Goal: Task Accomplishment & Management: Use online tool/utility

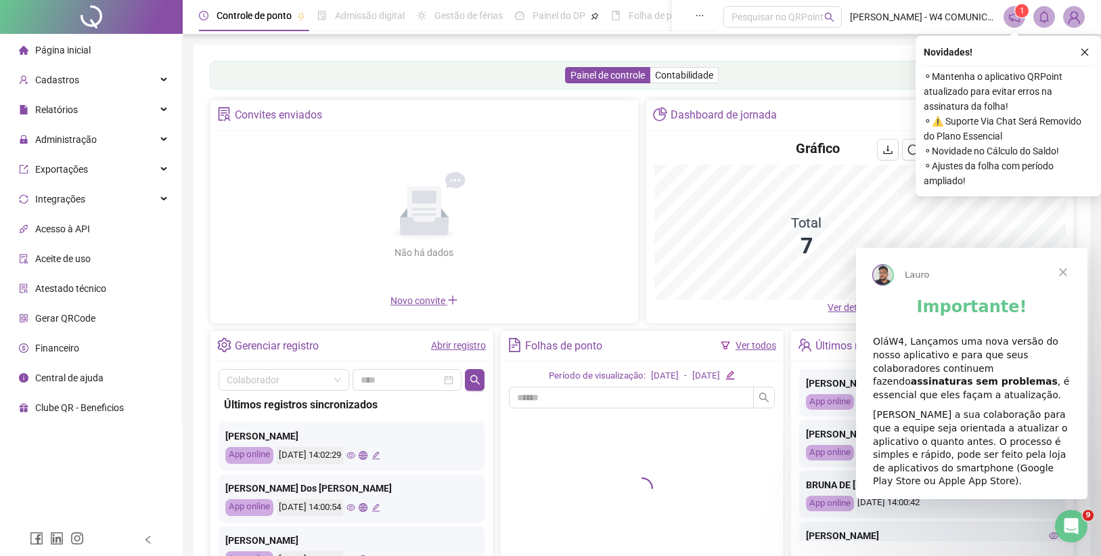
drag, startPoint x: 1088, startPoint y: 51, endPoint x: 1054, endPoint y: 52, distance: 33.9
click at [1087, 51] on icon "close" at bounding box center [1084, 51] width 9 height 9
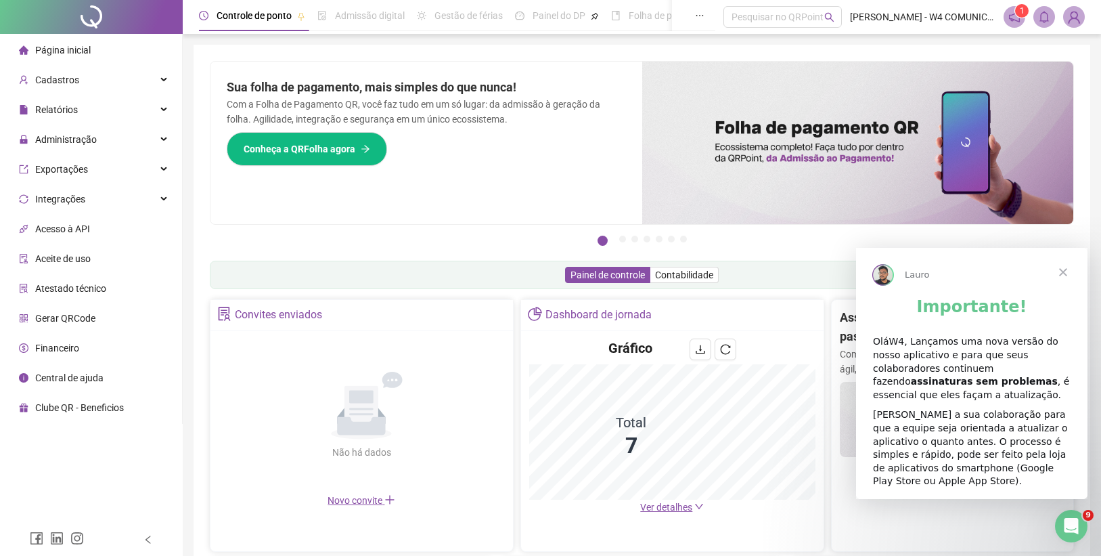
click at [1063, 271] on span "Fechar" at bounding box center [1063, 271] width 49 height 49
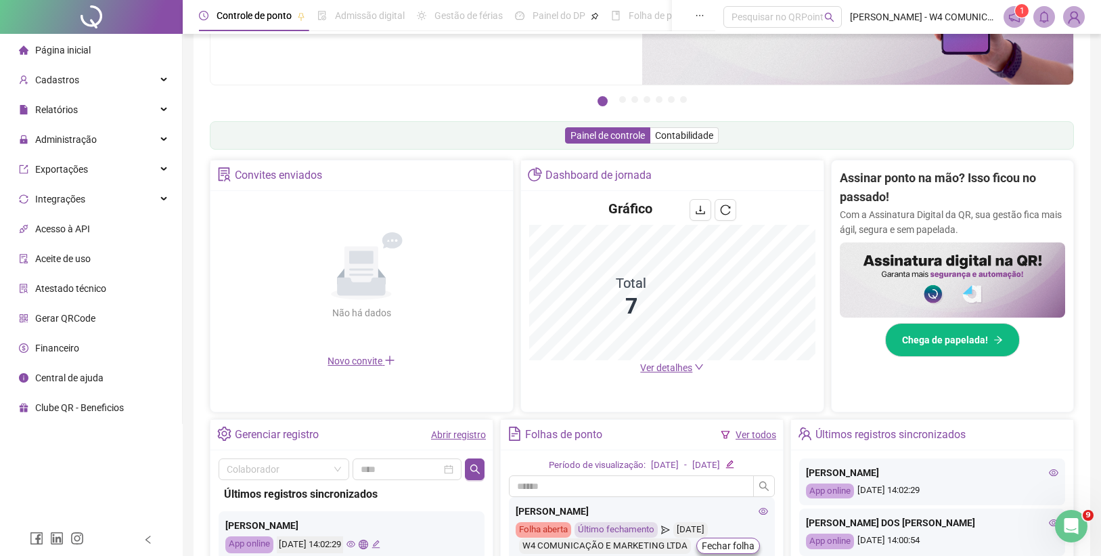
scroll to position [246, 0]
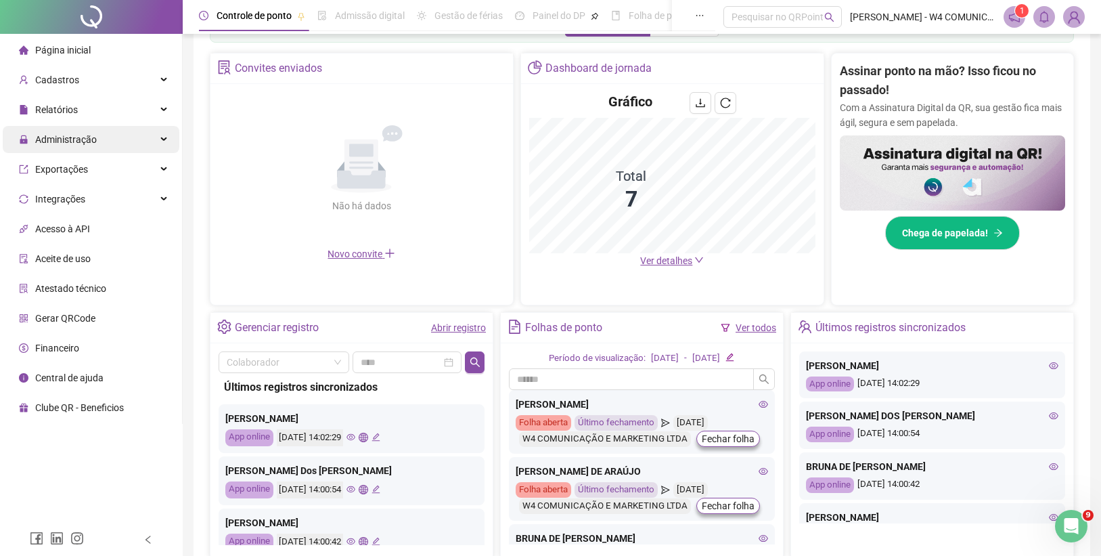
click at [103, 143] on div "Administração" at bounding box center [91, 139] width 177 height 27
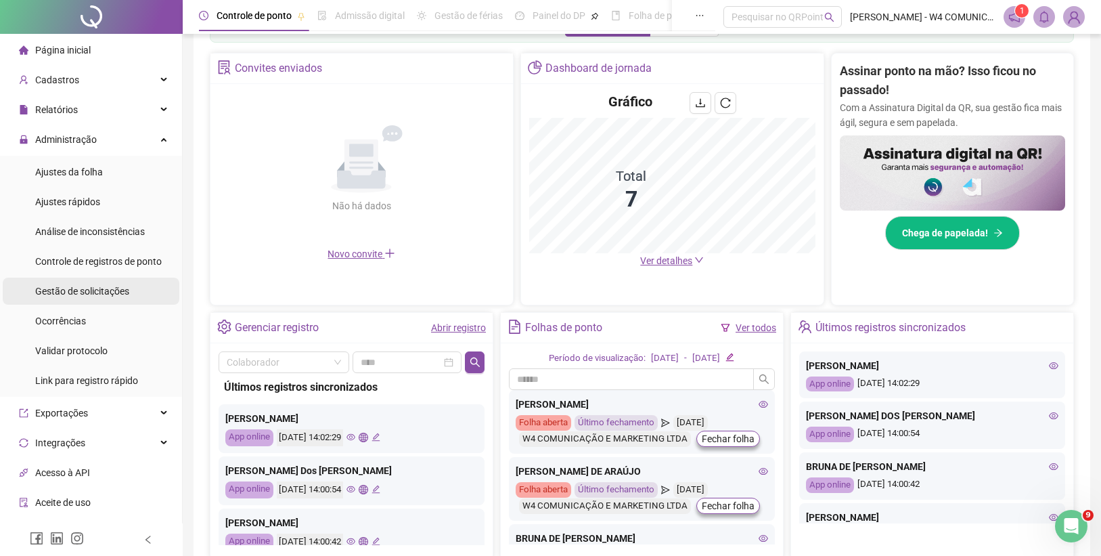
click at [101, 286] on span "Gestão de solicitações" at bounding box center [82, 291] width 94 height 11
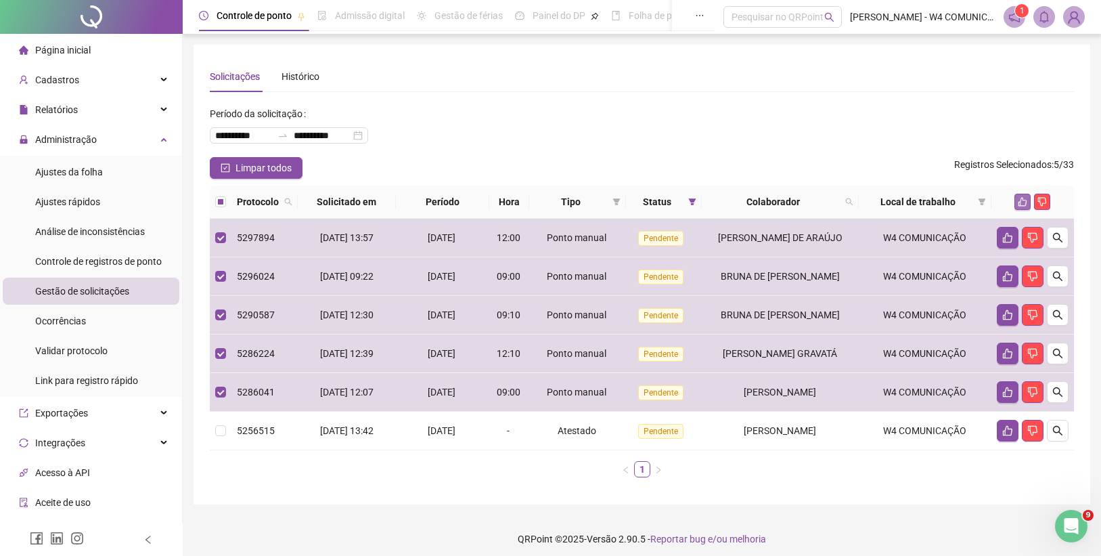
click at [1020, 200] on icon "like" at bounding box center [1022, 201] width 9 height 9
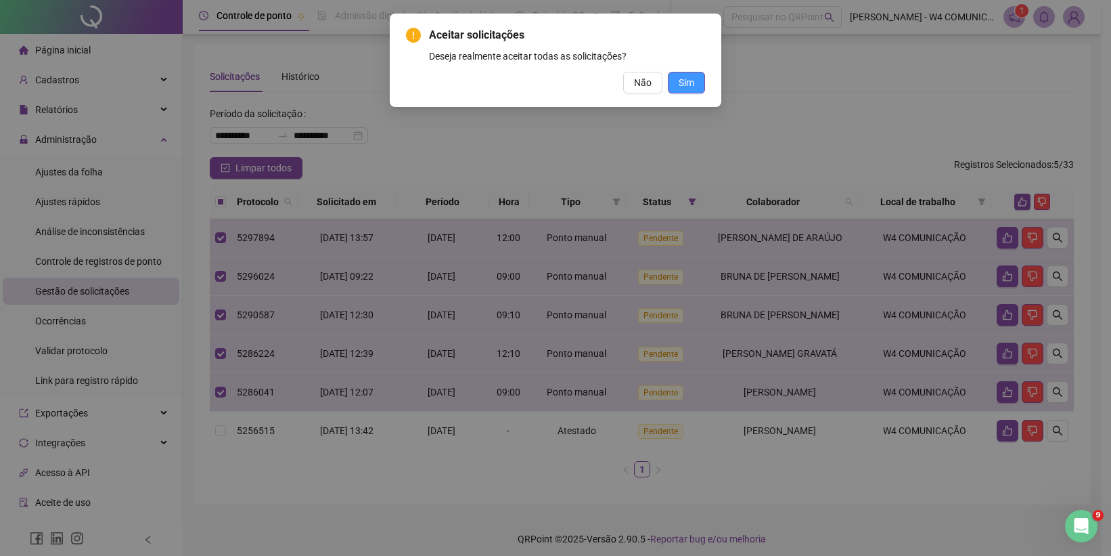
click at [691, 85] on span "Sim" at bounding box center [687, 82] width 16 height 15
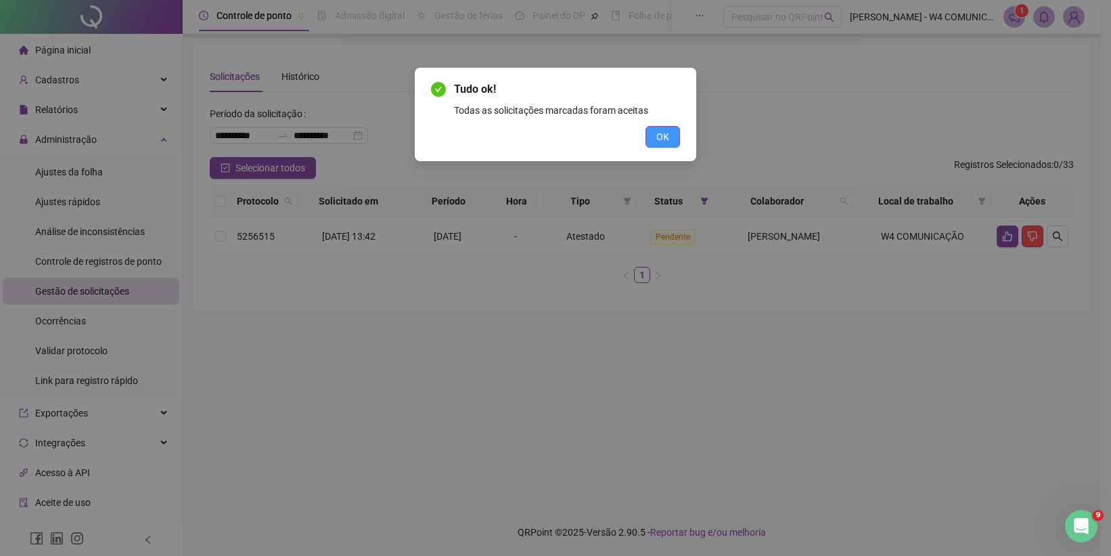
click at [667, 131] on span "OK" at bounding box center [663, 136] width 13 height 15
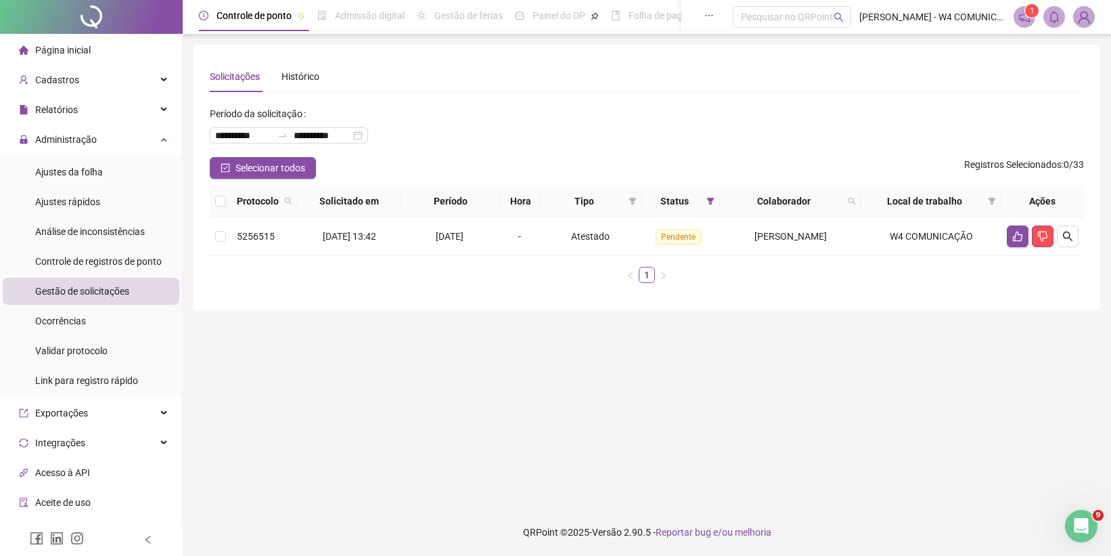
click at [274, 45] on div "**********" at bounding box center [647, 177] width 907 height 265
click at [79, 49] on span "Página inicial" at bounding box center [62, 50] width 55 height 11
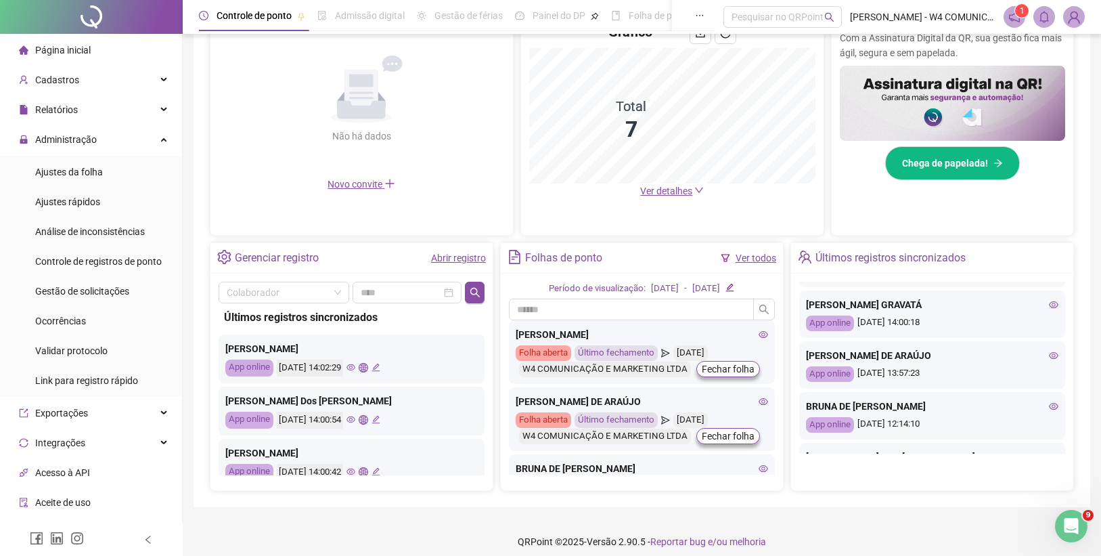
scroll to position [194, 0]
click at [1049, 355] on icon "eye" at bounding box center [1053, 355] width 9 height 9
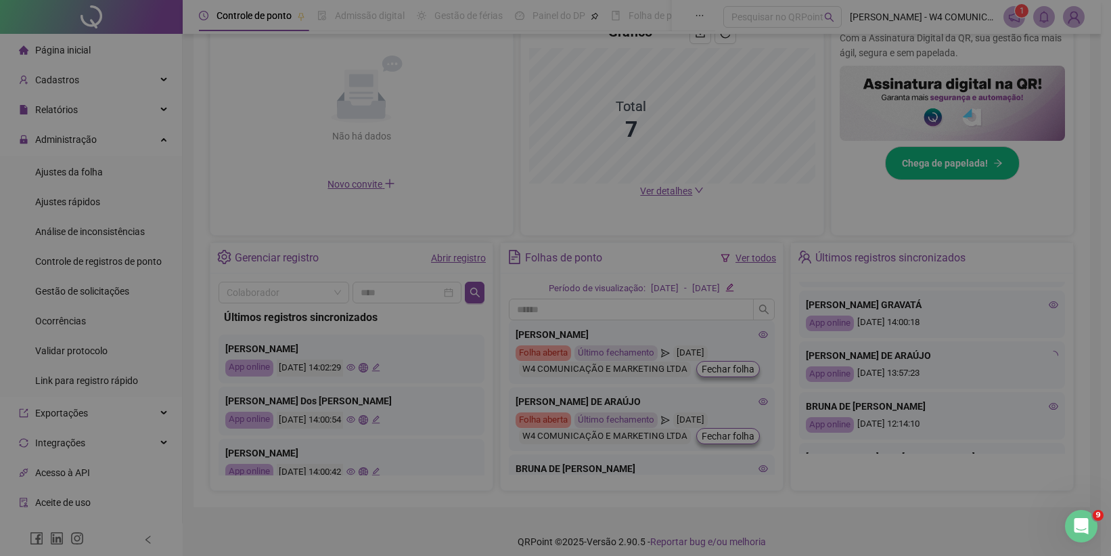
type input "**********"
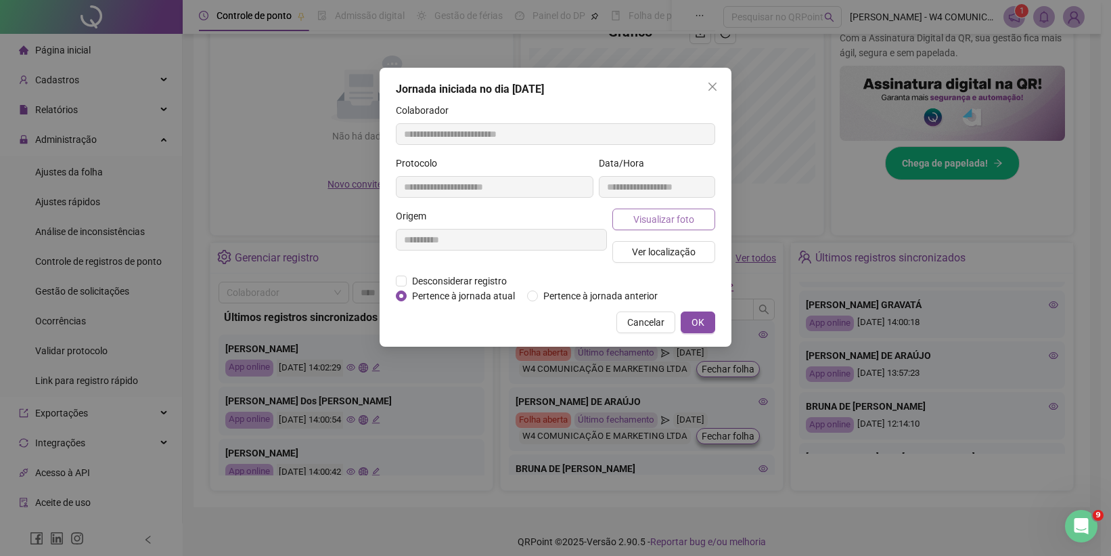
click at [696, 219] on button "Visualizar foto" at bounding box center [664, 219] width 103 height 22
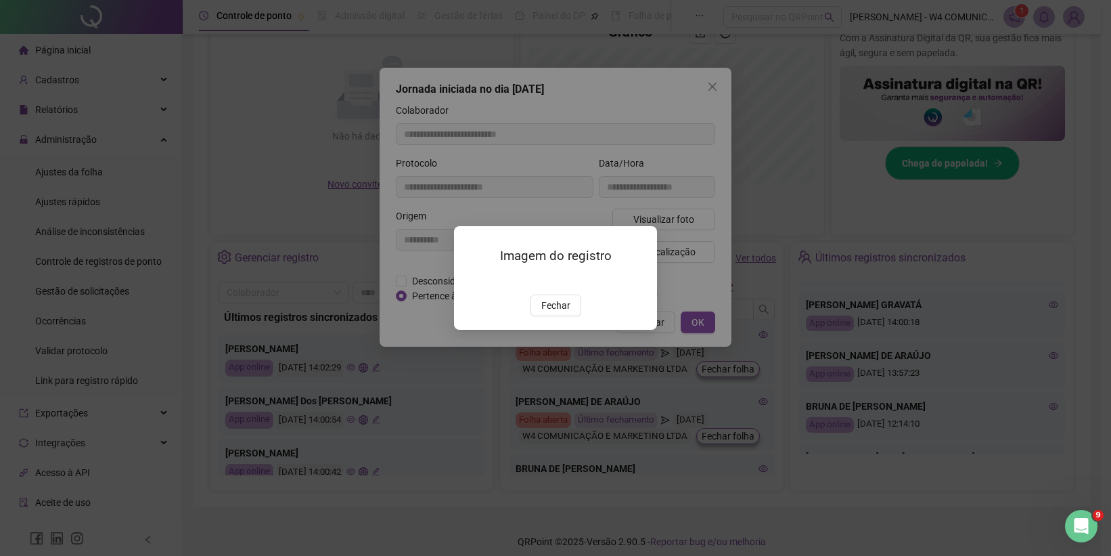
drag, startPoint x: 564, startPoint y: 376, endPoint x: 566, endPoint y: 369, distance: 7.7
click at [564, 313] on span "Fechar" at bounding box center [555, 305] width 29 height 15
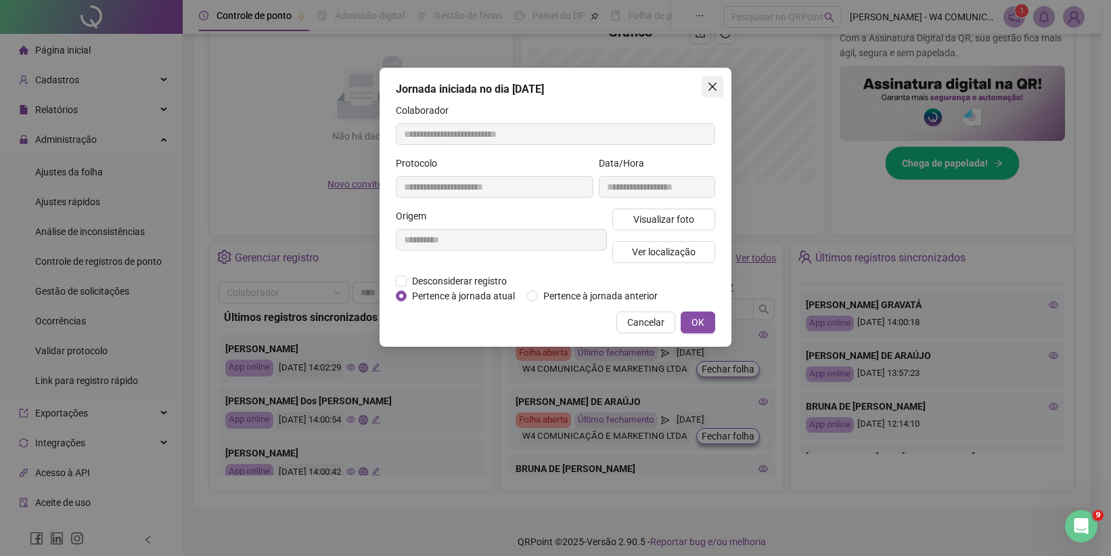
click at [710, 82] on icon "close" at bounding box center [712, 86] width 11 height 11
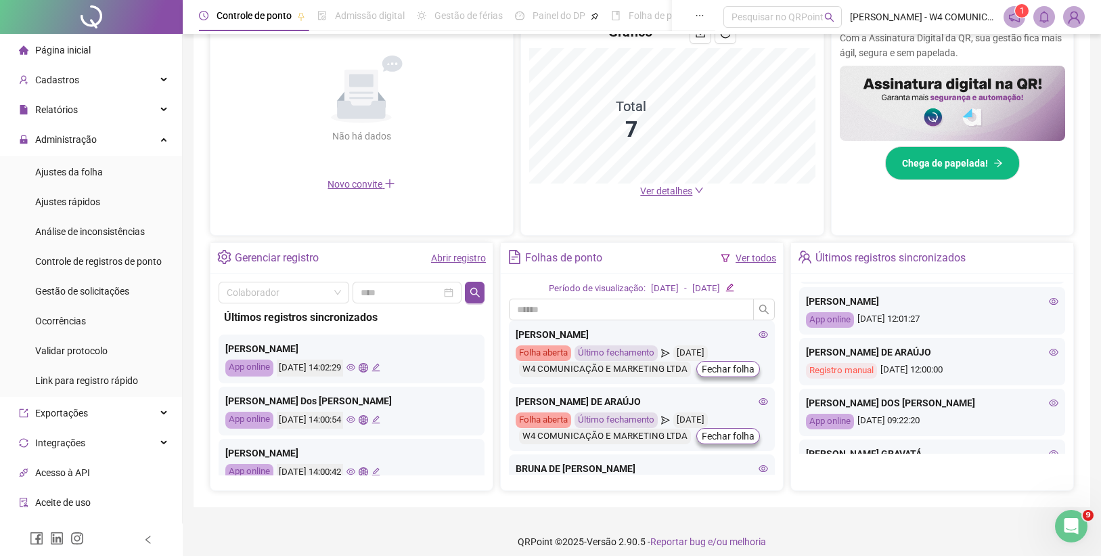
scroll to position [507, 0]
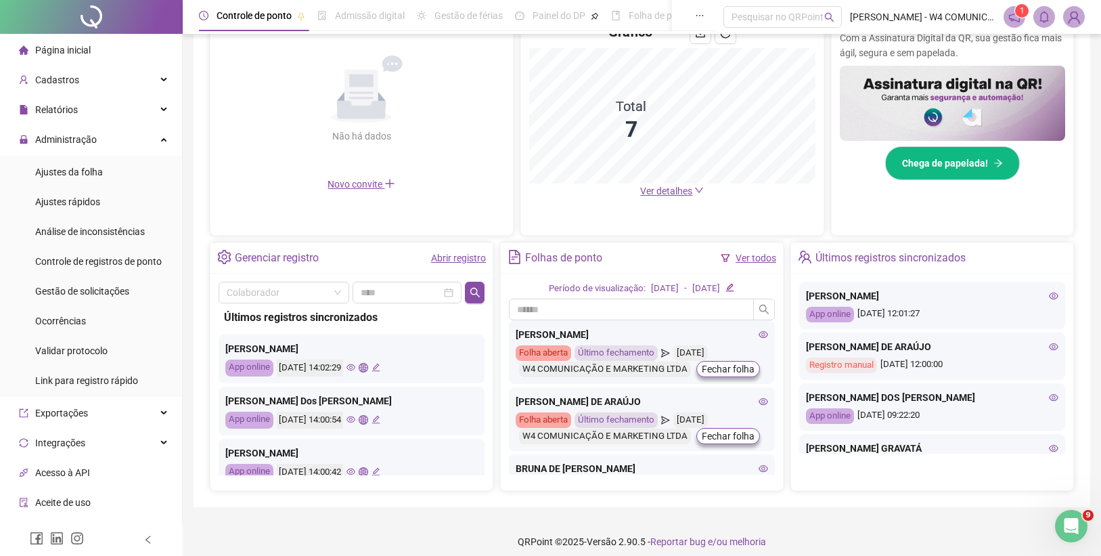
click at [1049, 344] on icon "eye" at bounding box center [1053, 346] width 9 height 7
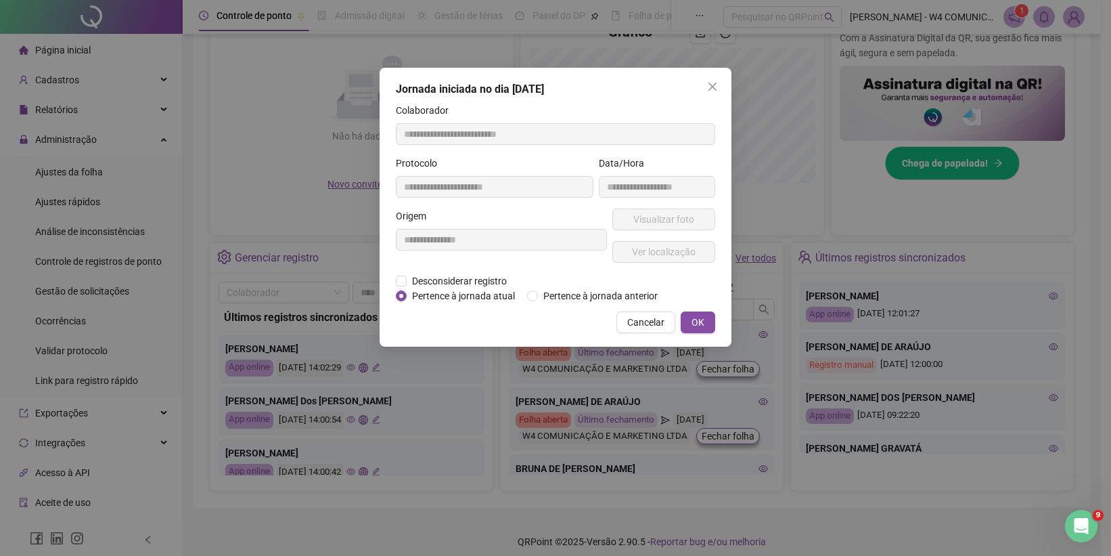
click at [693, 330] on span "OK" at bounding box center [698, 322] width 13 height 15
